Goal: Check status

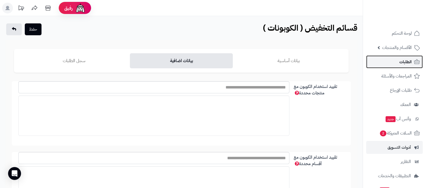
click at [403, 60] on span "الطلبات" at bounding box center [406, 62] width 12 height 8
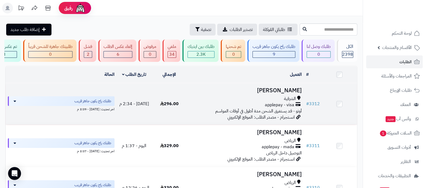
click at [272, 94] on h3 "Sarah AlSuhaibani" at bounding box center [245, 91] width 113 height 6
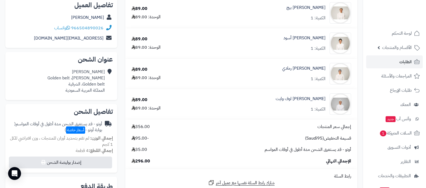
scroll to position [33, 0]
